Goal: Task Accomplishment & Management: Use online tool/utility

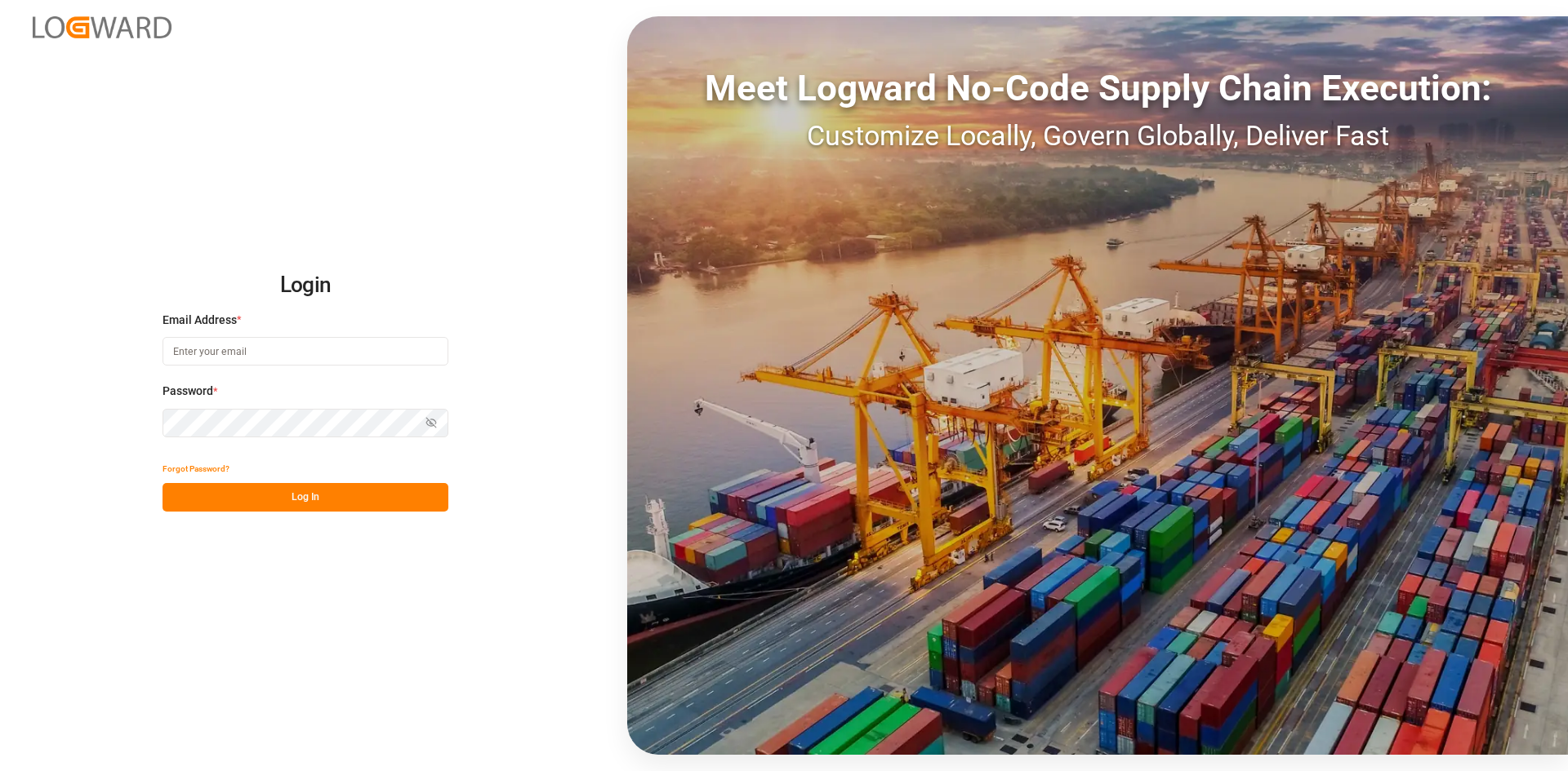
type input "[PERSON_NAME][EMAIL_ADDRESS][PERSON_NAME][DOMAIN_NAME]"
click at [289, 504] on button "Log In" at bounding box center [305, 498] width 286 height 29
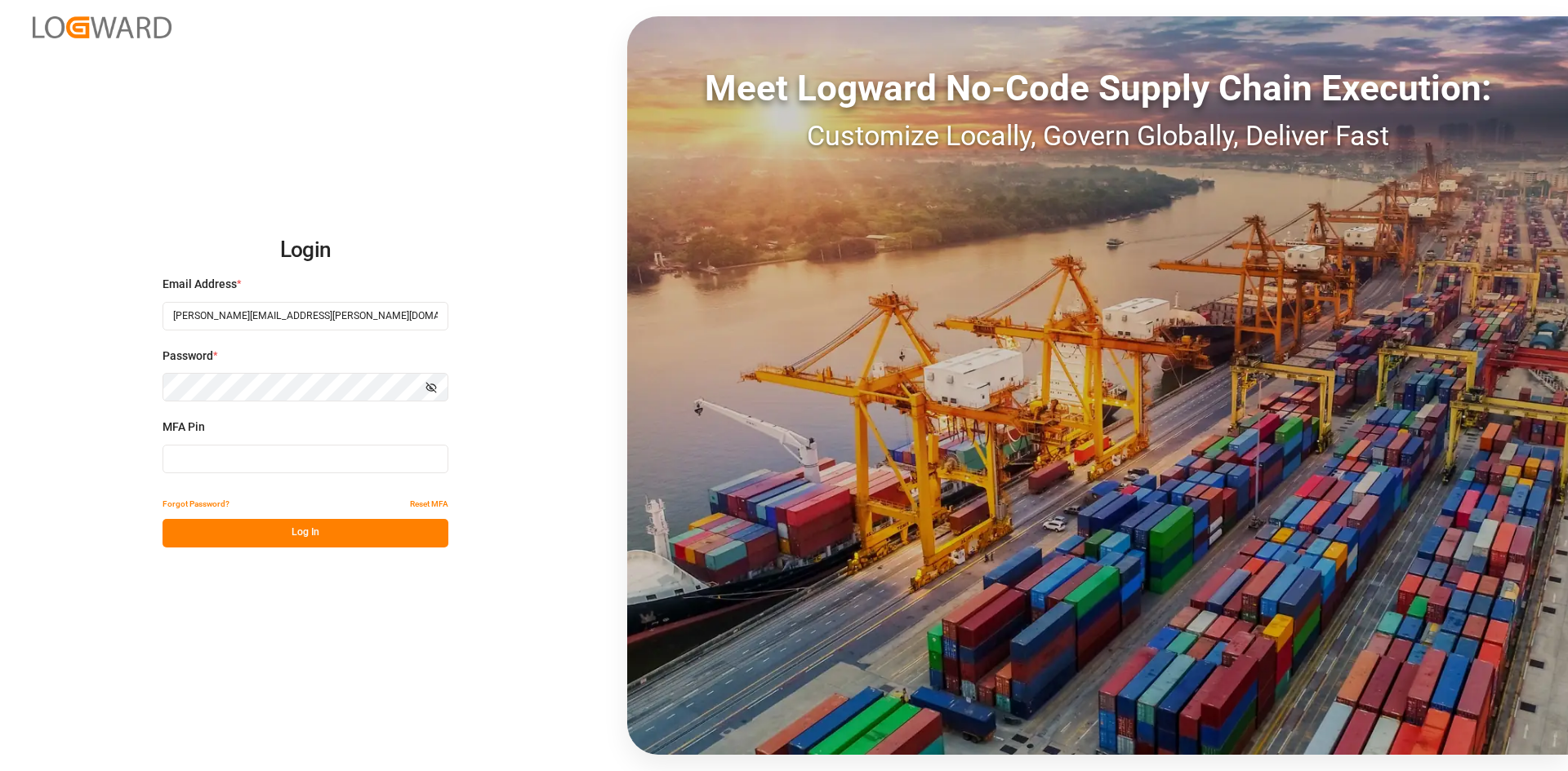
click at [314, 454] on input at bounding box center [305, 459] width 286 height 29
click at [280, 467] on input at bounding box center [305, 459] width 286 height 29
type input "423772"
click at [290, 523] on button "Log In" at bounding box center [305, 533] width 286 height 29
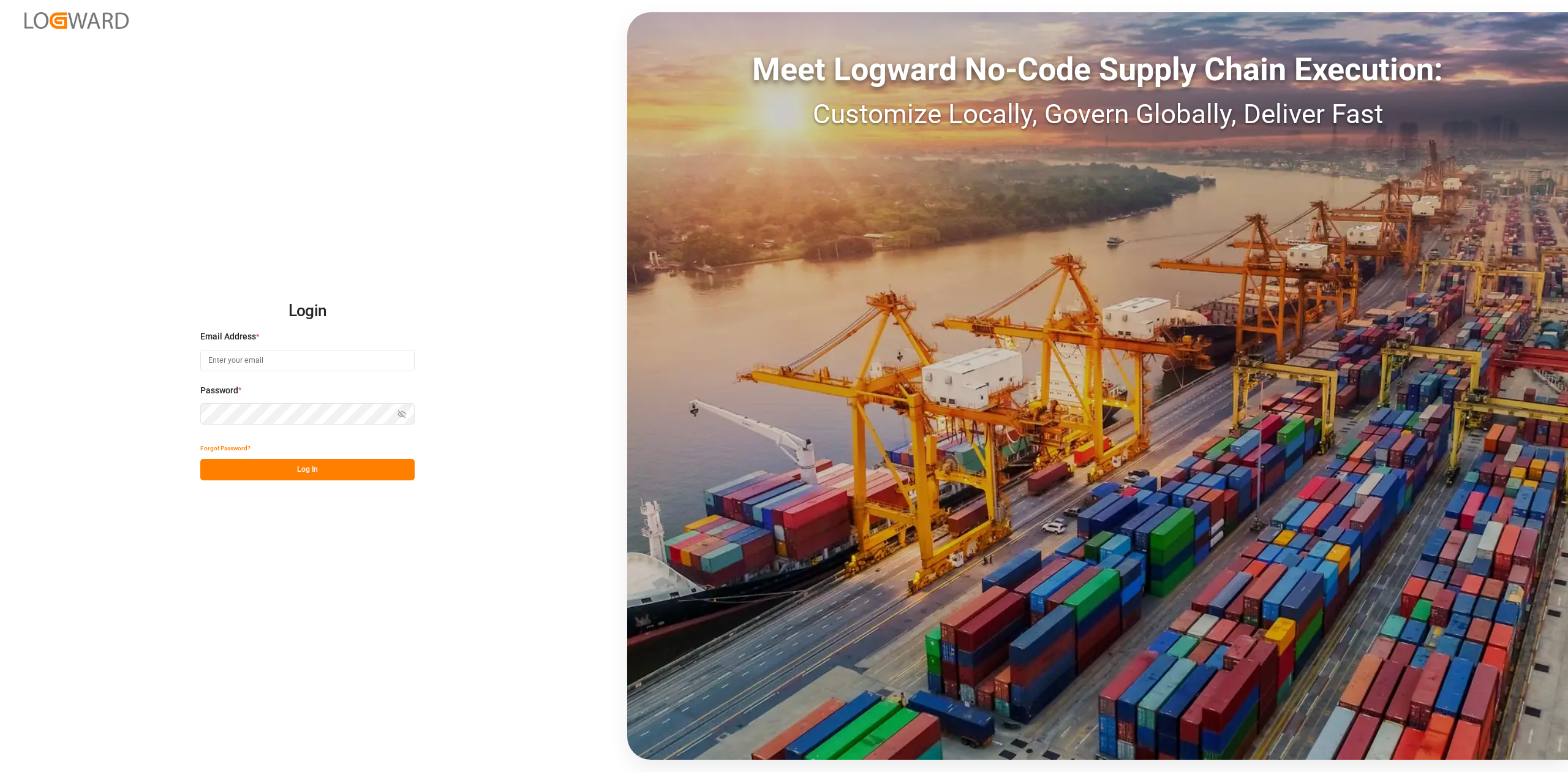
type input "[PERSON_NAME][EMAIL_ADDRESS][PERSON_NAME][DOMAIN_NAME]"
click at [270, 475] on button "Log In" at bounding box center [307, 470] width 215 height 22
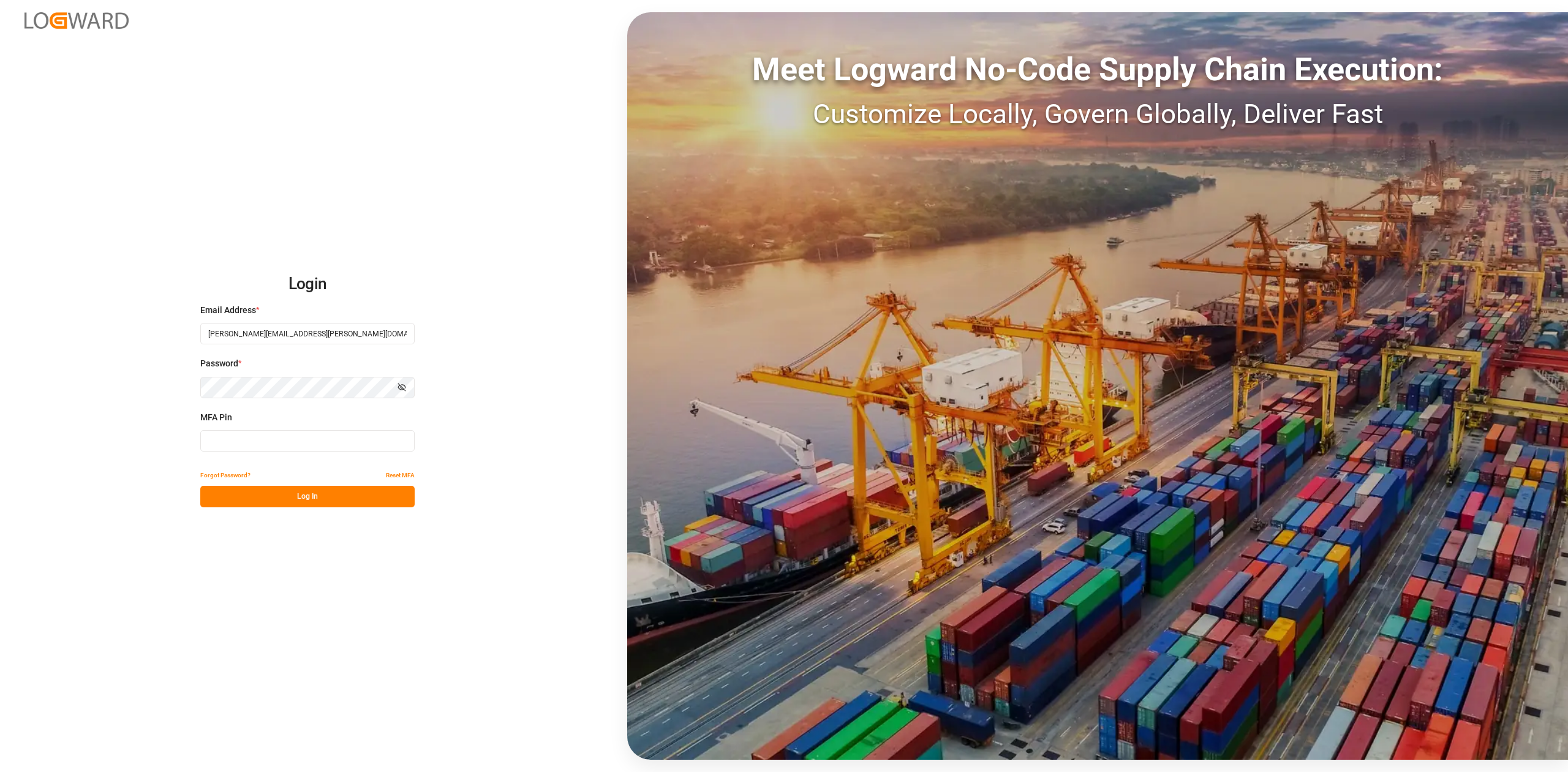
click at [302, 442] on input at bounding box center [307, 441] width 215 height 22
type input "859251"
click at [291, 500] on button "Log In" at bounding box center [307, 497] width 215 height 22
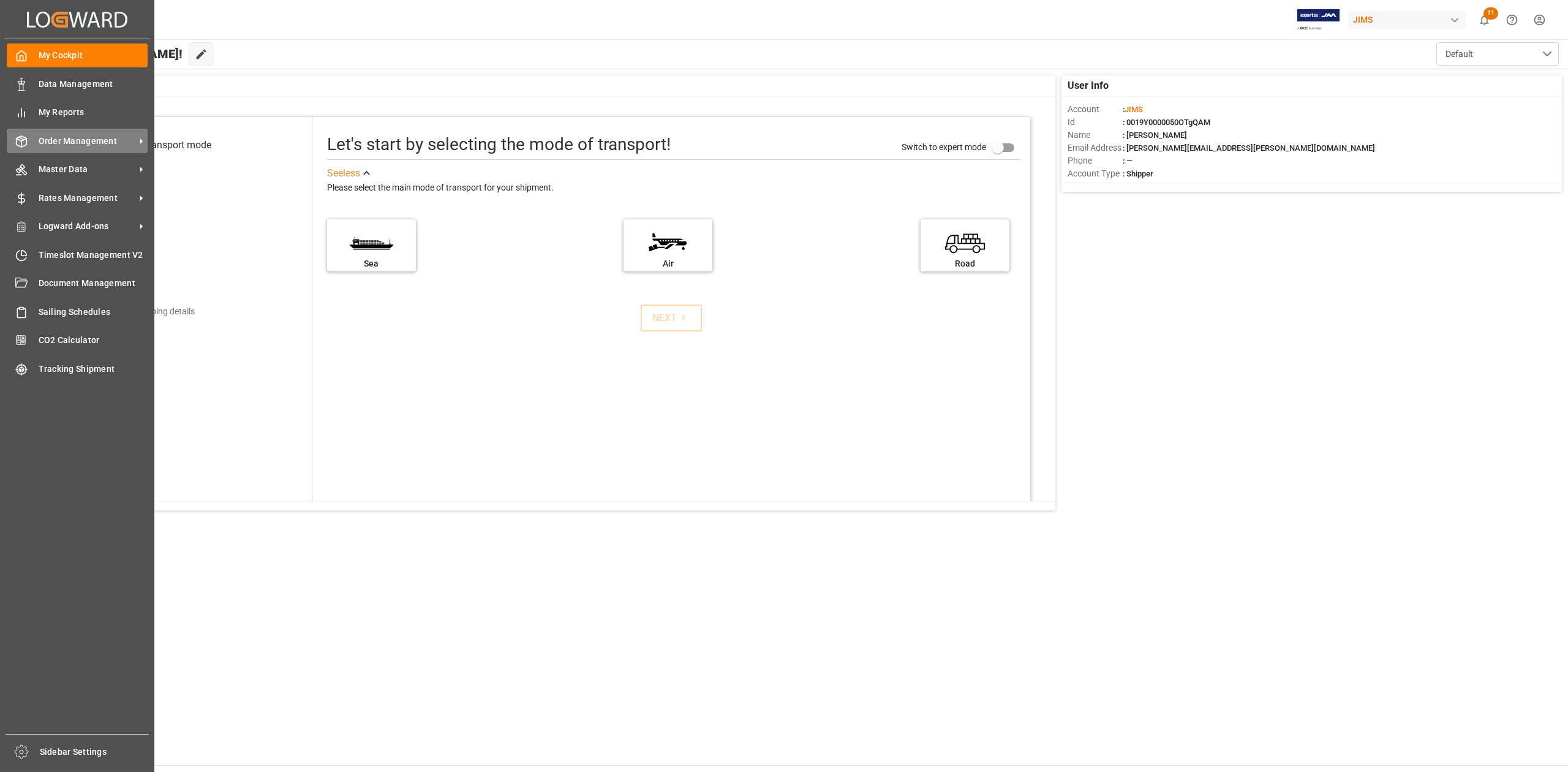
click at [106, 141] on span "Order Management" at bounding box center [87, 141] width 97 height 13
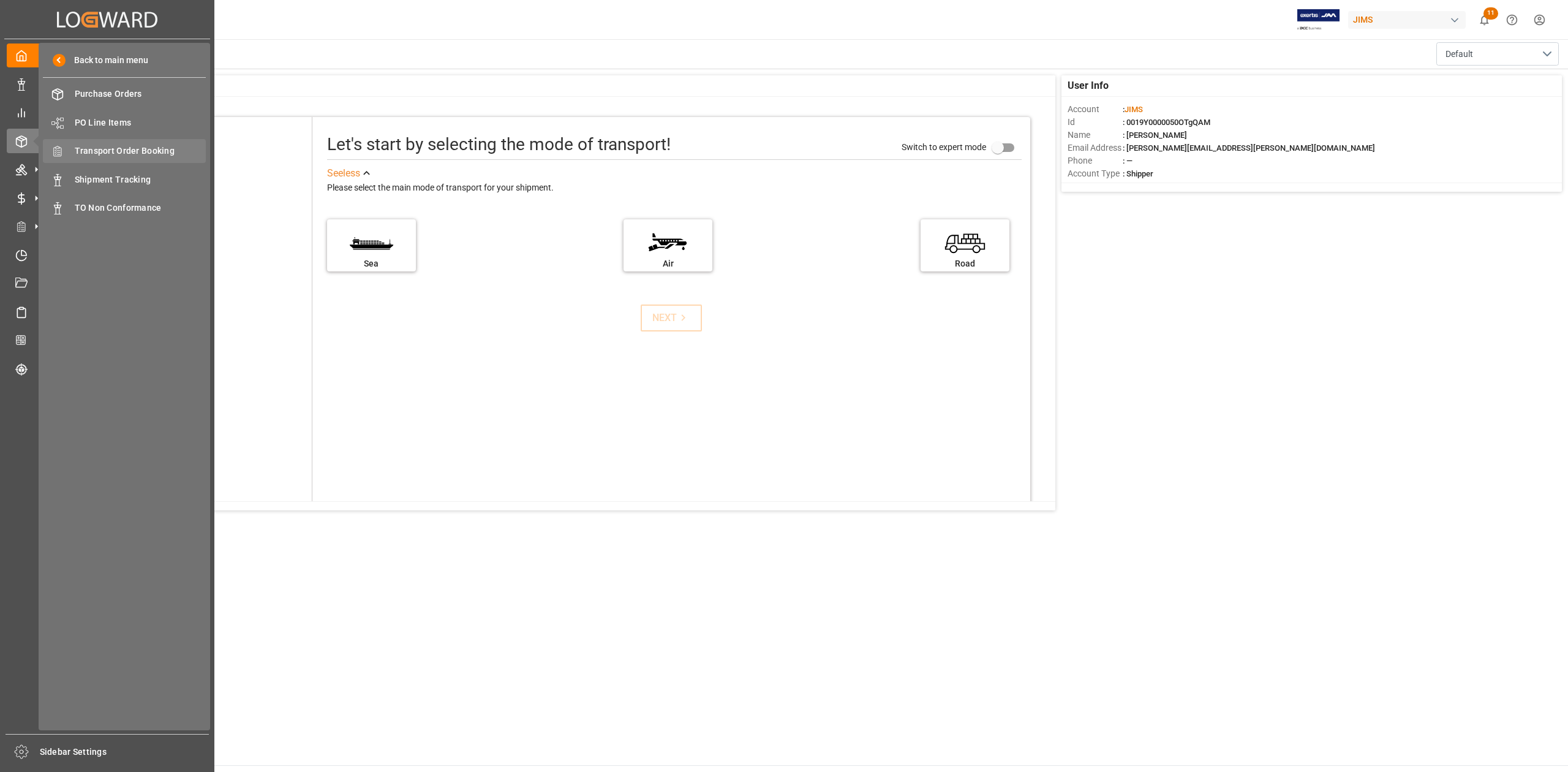
click at [170, 150] on span "Transport Order Booking" at bounding box center [141, 151] width 132 height 13
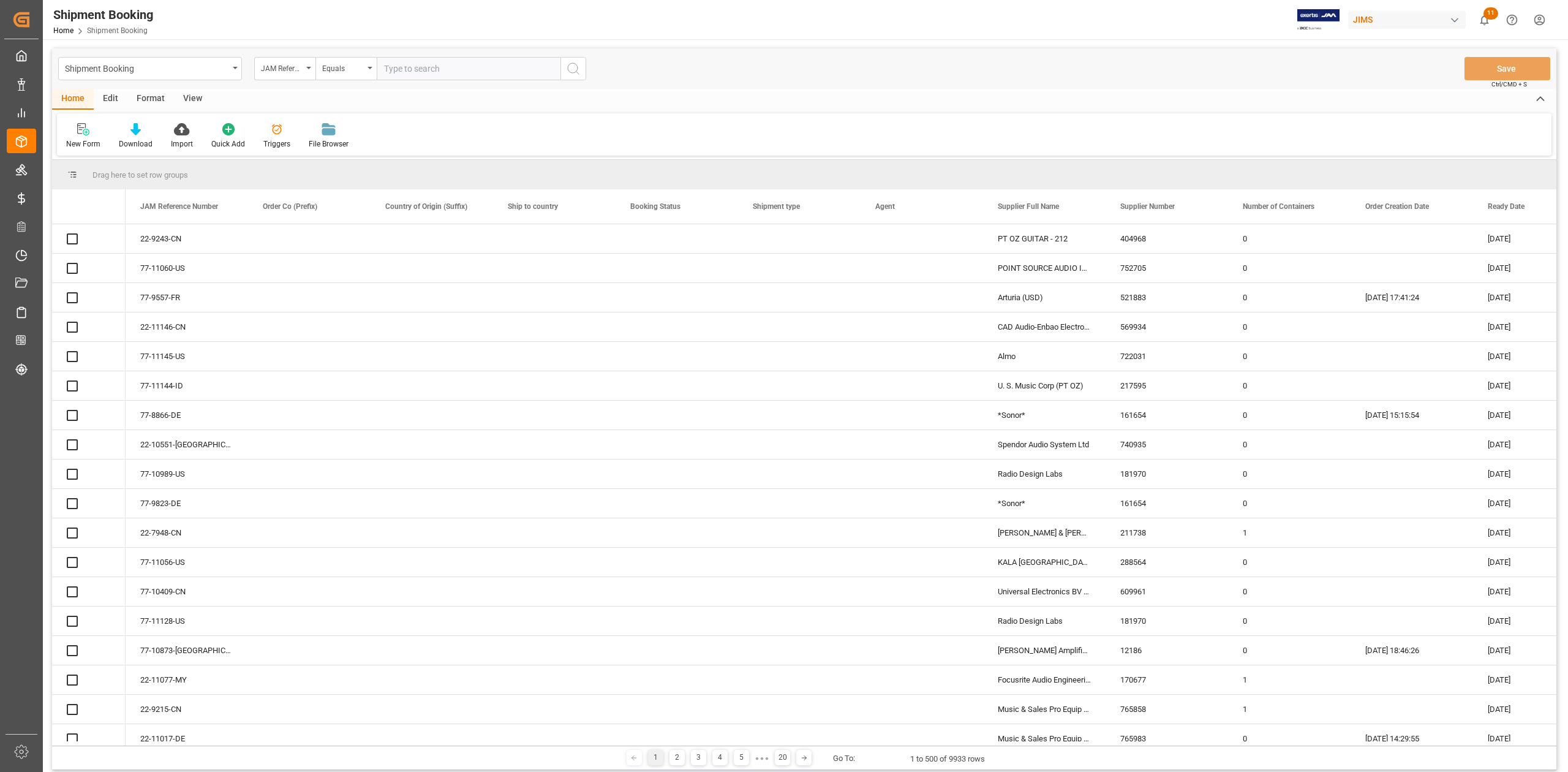
click at [439, 65] on input "text" at bounding box center [468, 69] width 184 height 24
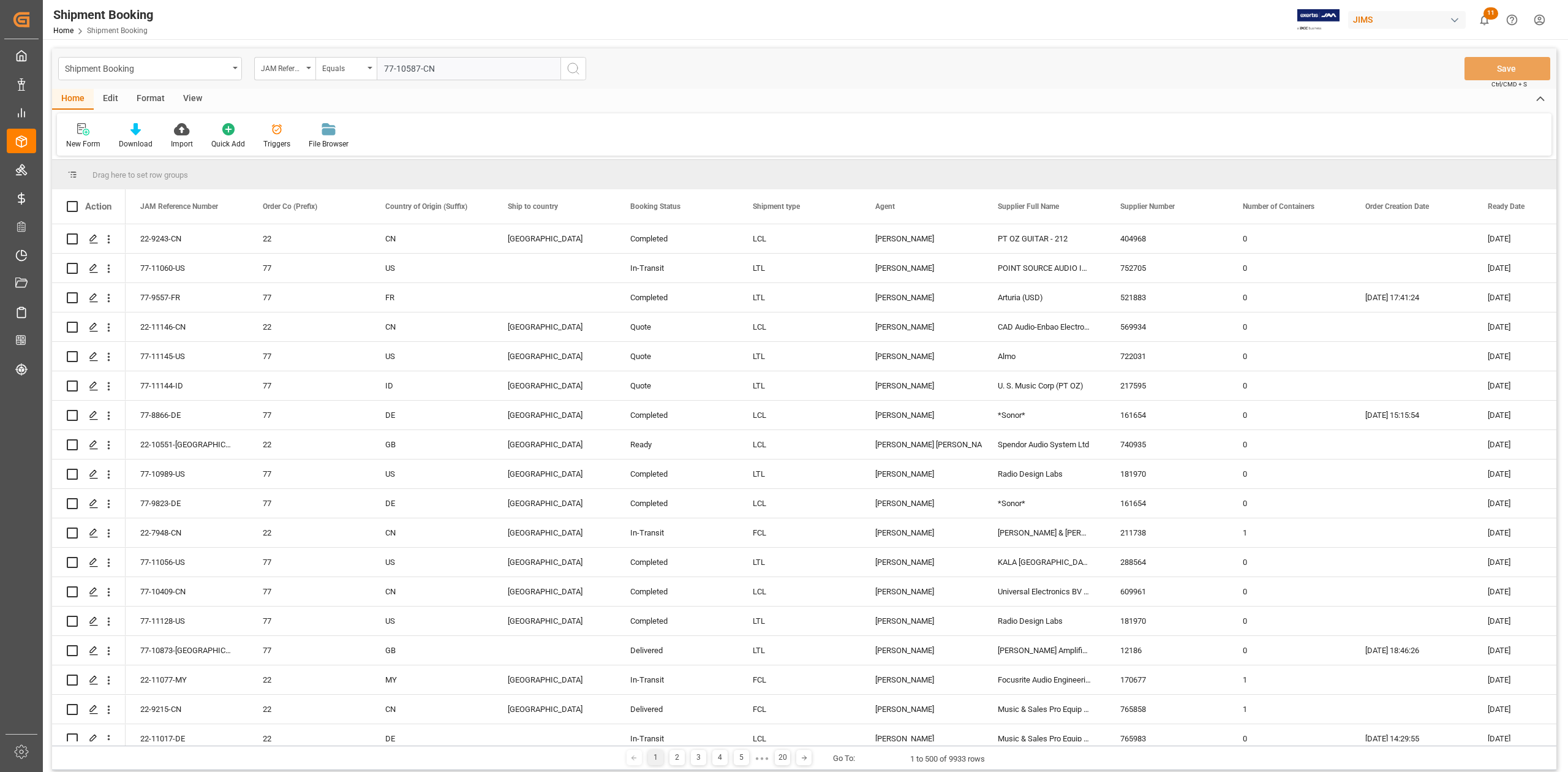
type input "77-10587-CN"
click at [579, 71] on icon "search button" at bounding box center [573, 69] width 15 height 15
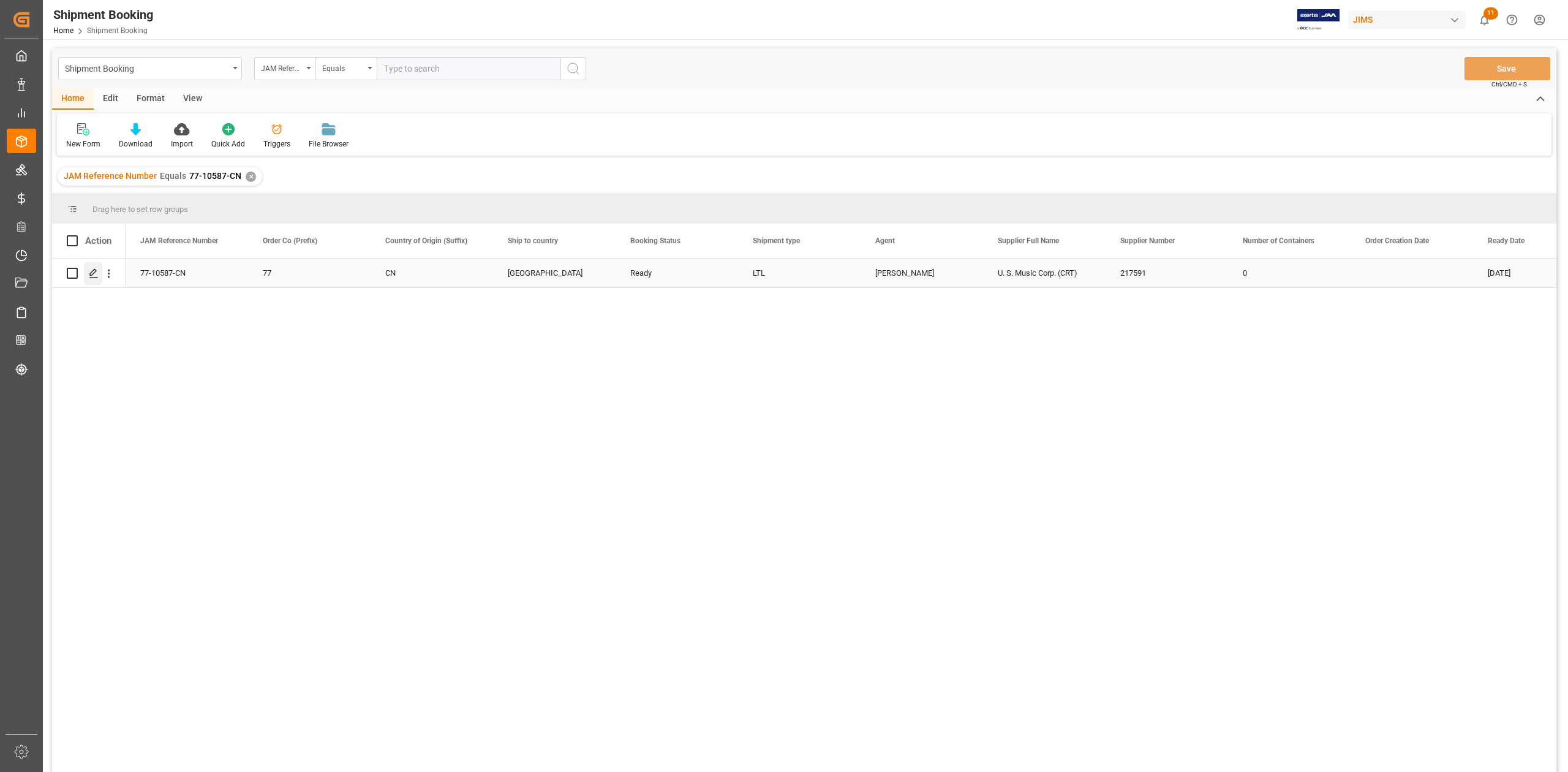
click at [91, 280] on div "Press SPACE to select this row." at bounding box center [93, 274] width 18 height 23
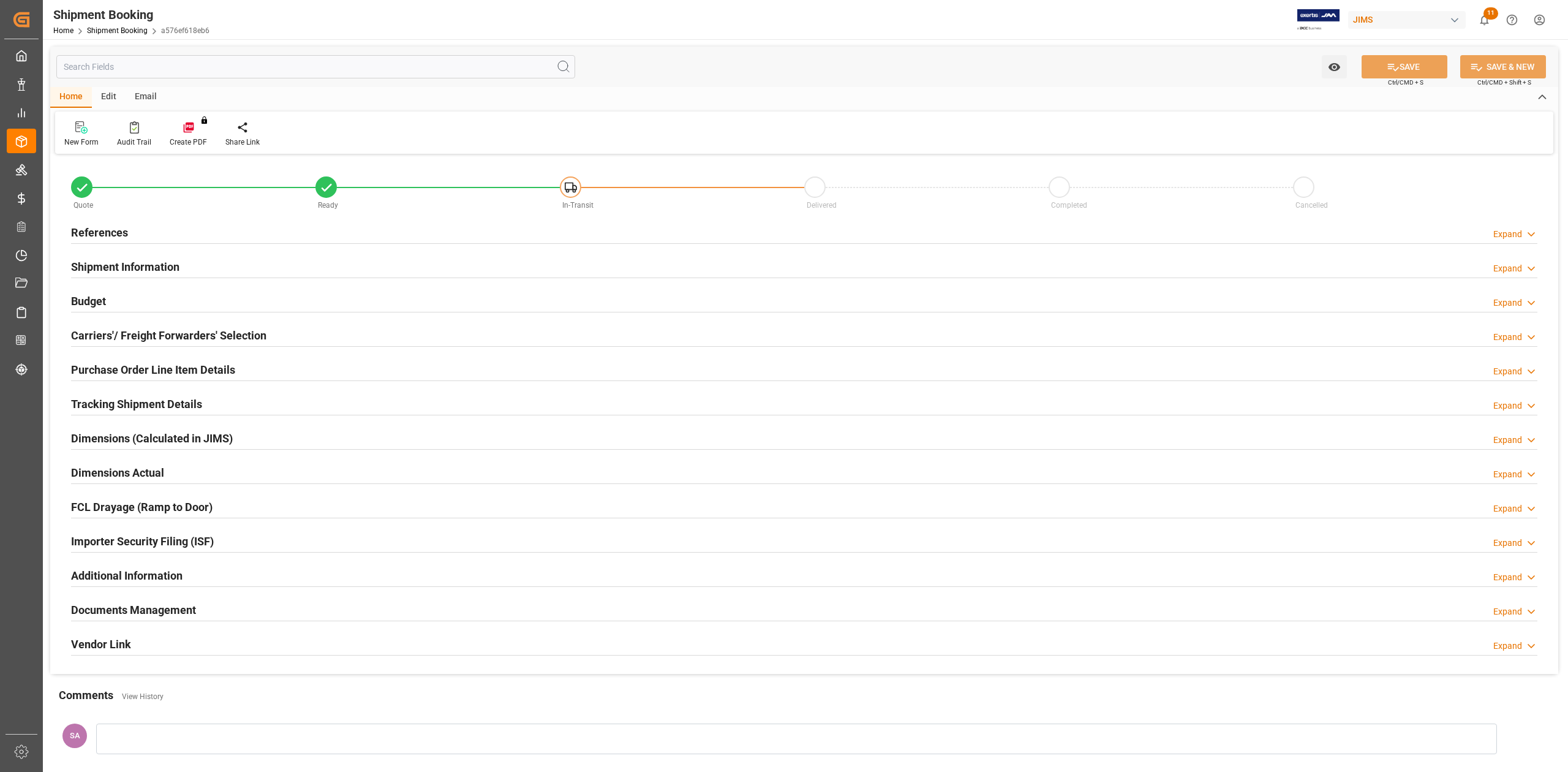
type input "0"
type input "[DATE]"
click at [113, 233] on h2 "References" at bounding box center [100, 232] width 57 height 17
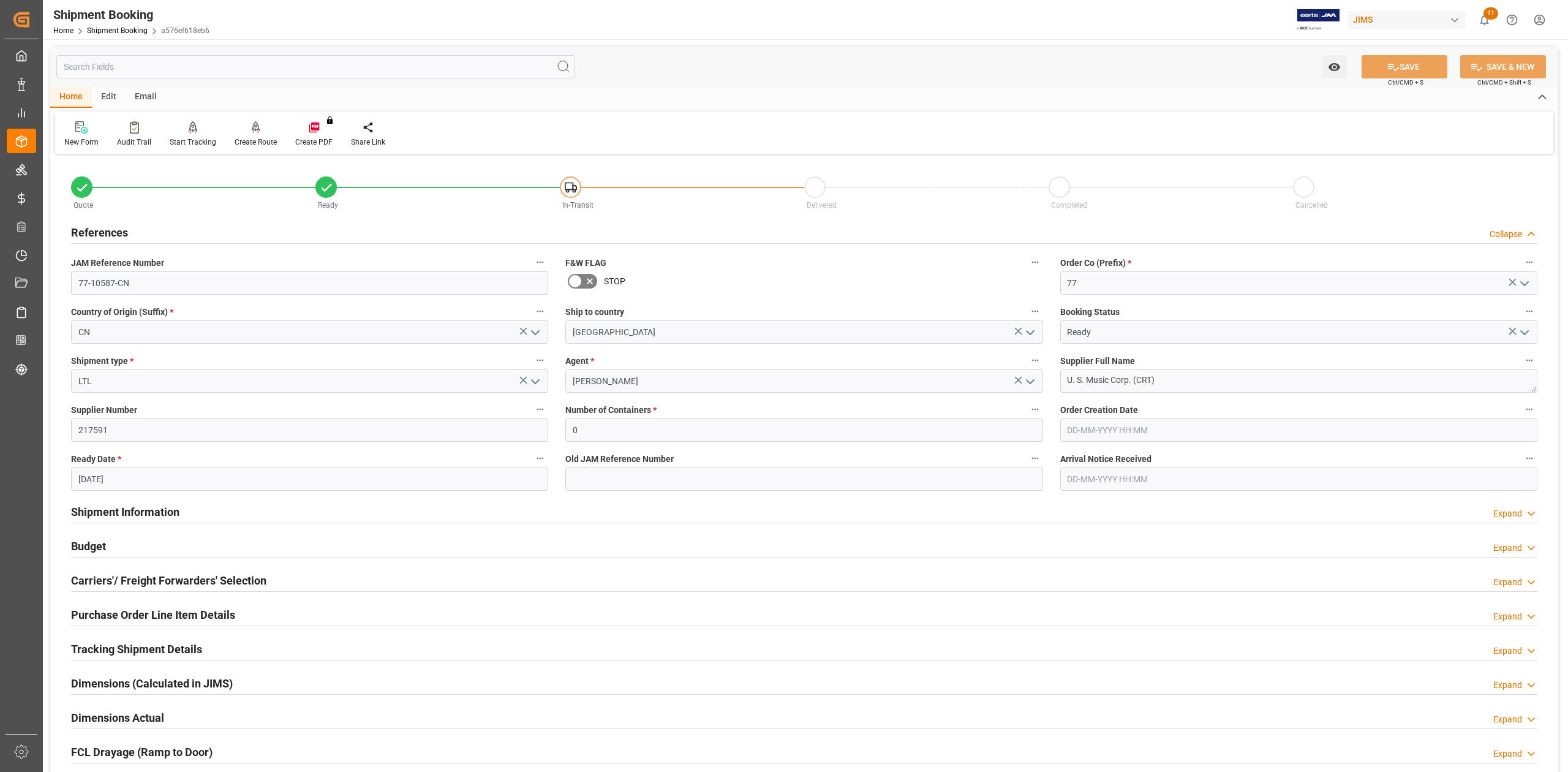
click at [537, 381] on icon "open menu" at bounding box center [535, 382] width 15 height 15
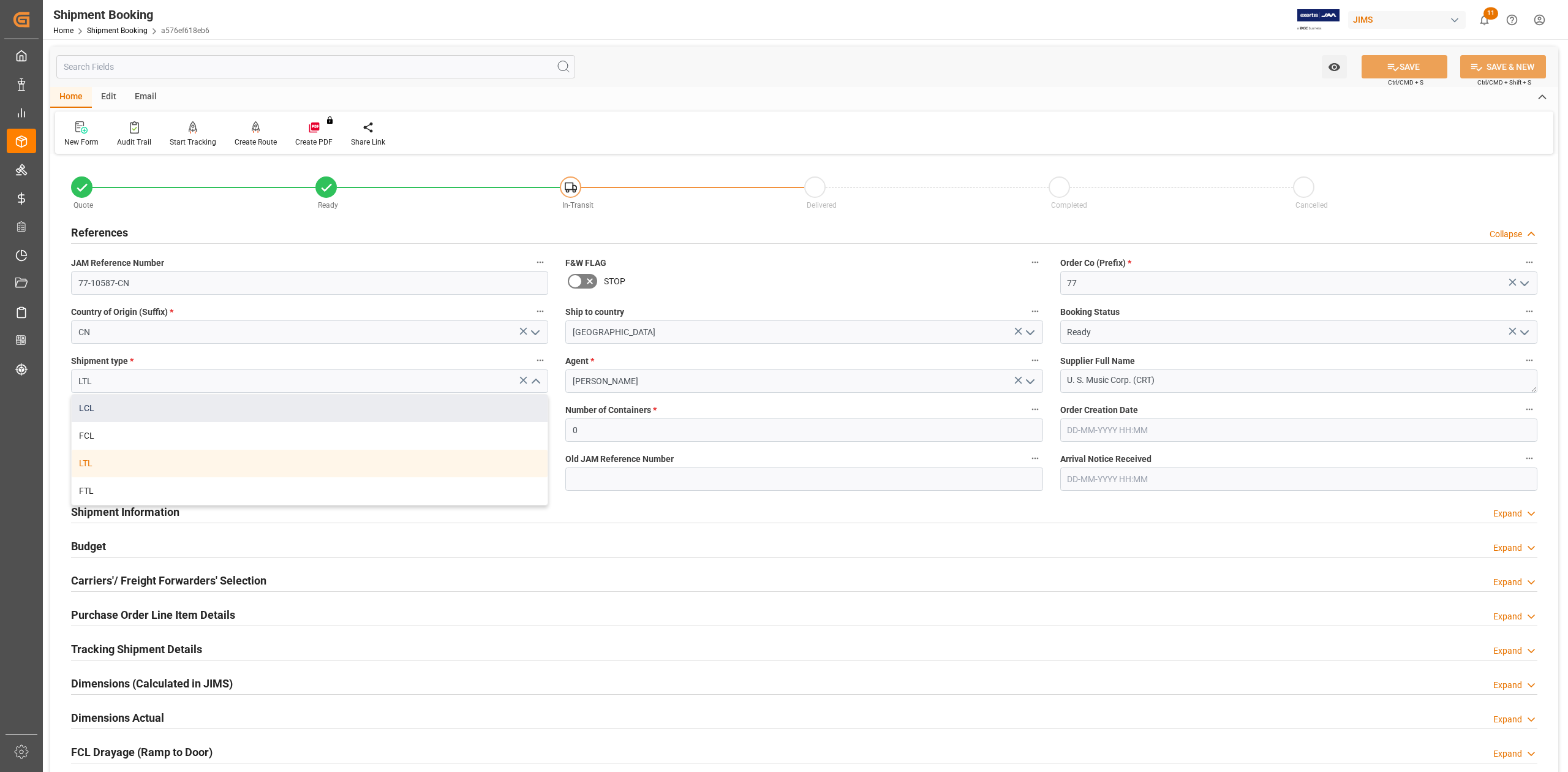
click at [324, 406] on div "LCL" at bounding box center [309, 408] width 476 height 28
type input "LCL"
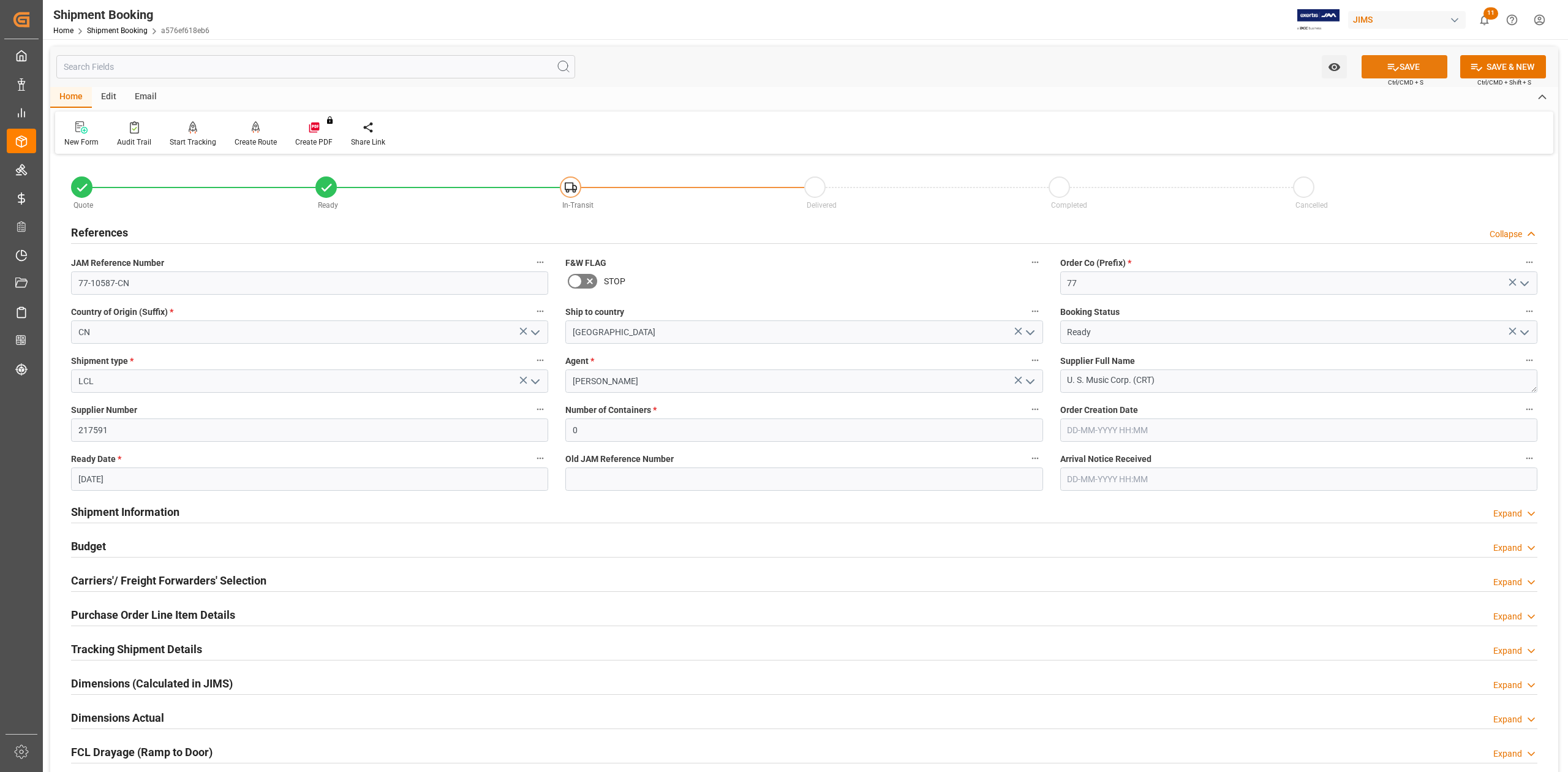
click at [1391, 67] on icon at bounding box center [1392, 67] width 13 height 13
